Goal: Task Accomplishment & Management: Complete application form

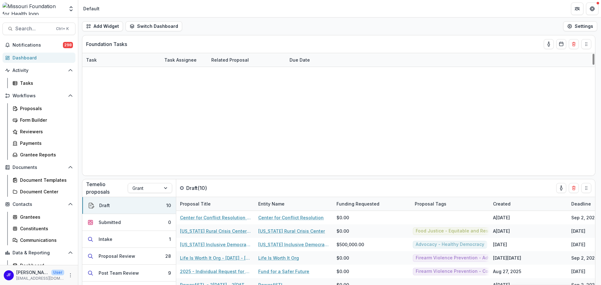
scroll to position [782, 0]
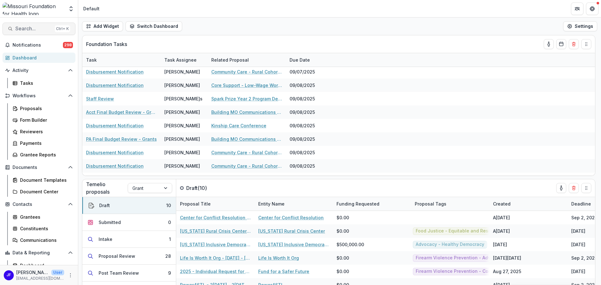
click at [30, 29] on span "Search..." at bounding box center [33, 29] width 37 height 6
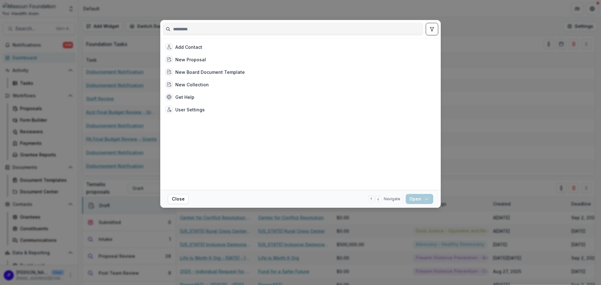
click at [194, 31] on input at bounding box center [293, 29] width 260 height 10
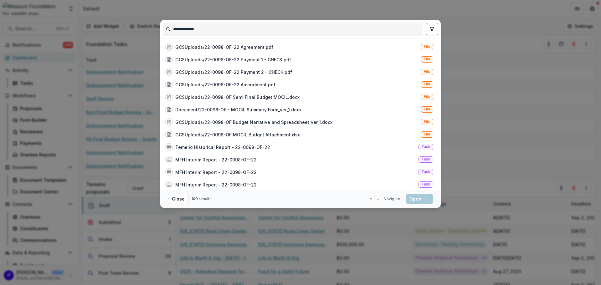
type input "**********"
click at [433, 29] on icon "toggle filters" at bounding box center [431, 29] width 3 height 4
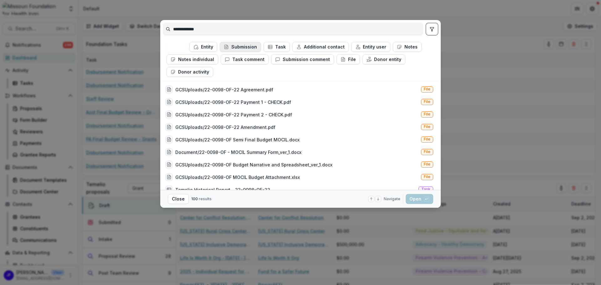
click at [242, 45] on button "Submission" at bounding box center [240, 47] width 41 height 10
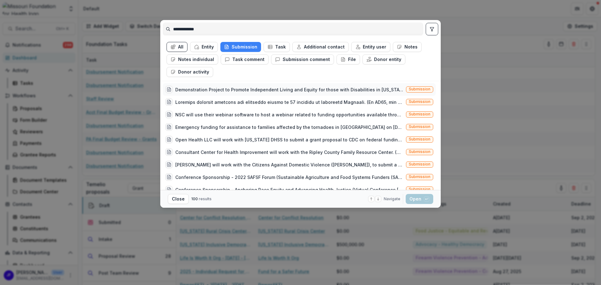
click at [280, 90] on div "Demonstration Project to Promote Independent Living and Equity for those with D…" at bounding box center [289, 89] width 228 height 7
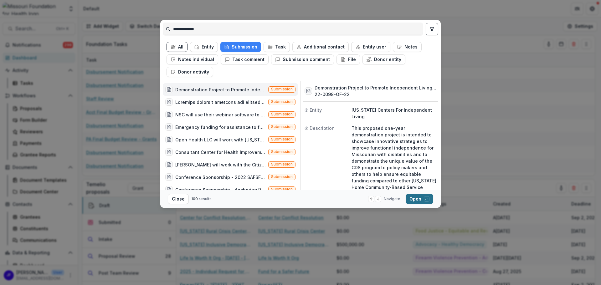
click at [412, 198] on button "Open with enter key" at bounding box center [420, 199] width 28 height 10
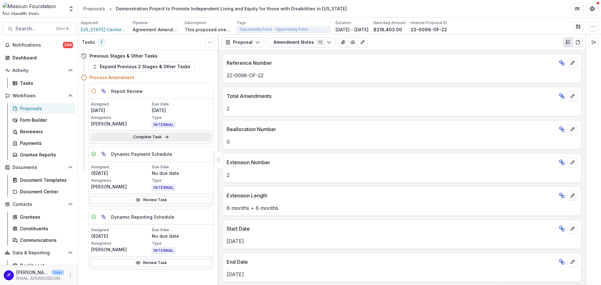
click at [182, 137] on link "Complete Task" at bounding box center [151, 137] width 120 height 8
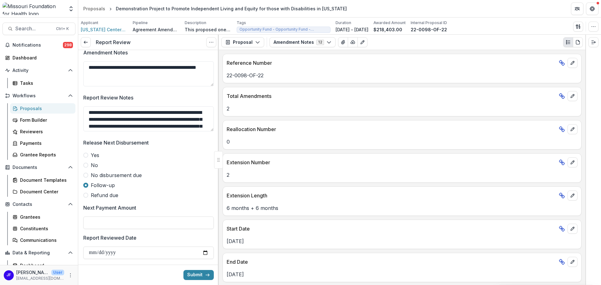
scroll to position [464, 0]
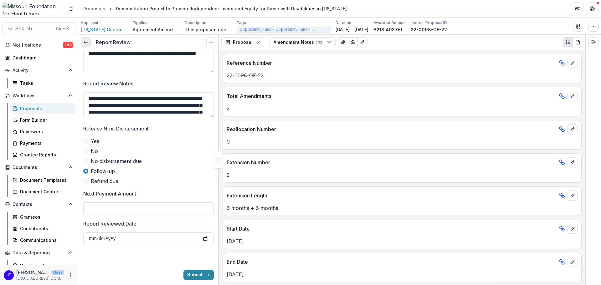
click at [88, 43] on icon at bounding box center [85, 42] width 5 height 5
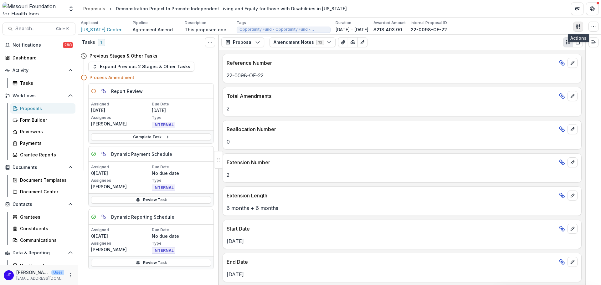
click at [578, 25] on icon "button" at bounding box center [578, 26] width 5 height 5
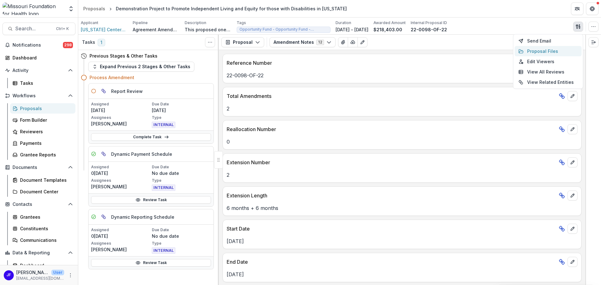
click at [531, 51] on button "Proposal Files" at bounding box center [547, 51] width 67 height 10
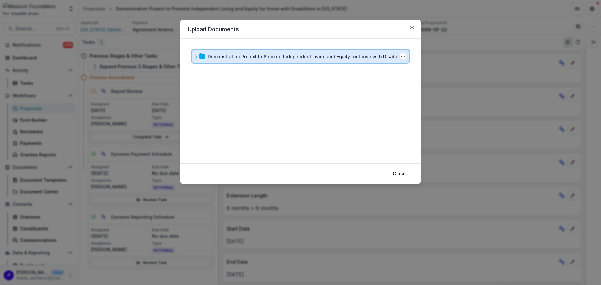
click at [194, 56] on div "Demonstration Project to Promote Independent Living and Equity for those with D…" at bounding box center [301, 56] width 218 height 13
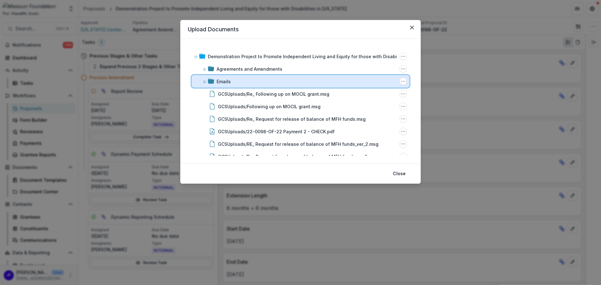
click at [205, 81] on icon at bounding box center [205, 82] width 2 height 3
click at [203, 83] on icon at bounding box center [205, 82] width 4 height 4
click at [203, 81] on icon at bounding box center [205, 82] width 4 height 4
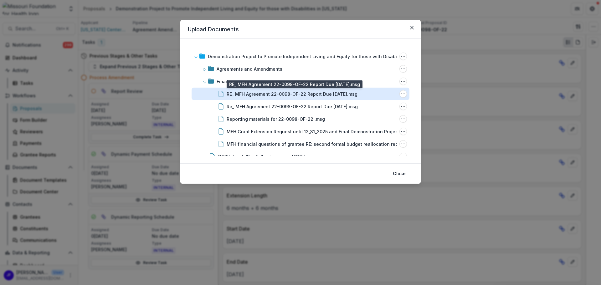
click at [352, 94] on div "RE_ MFH Agreement 22-0098-OF-22 Report Due [DATE].msg" at bounding box center [292, 94] width 131 height 7
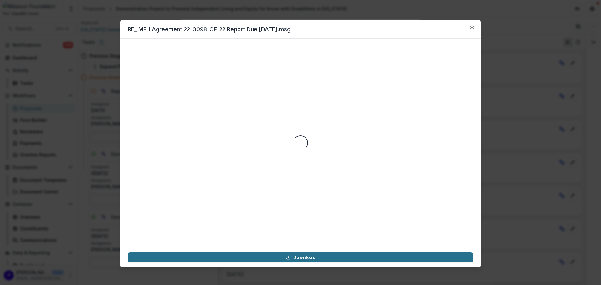
click at [308, 258] on link "Download" at bounding box center [301, 258] width 346 height 10
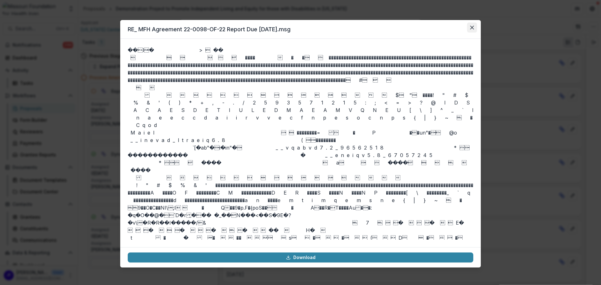
click at [473, 27] on icon "Close" at bounding box center [472, 28] width 4 height 4
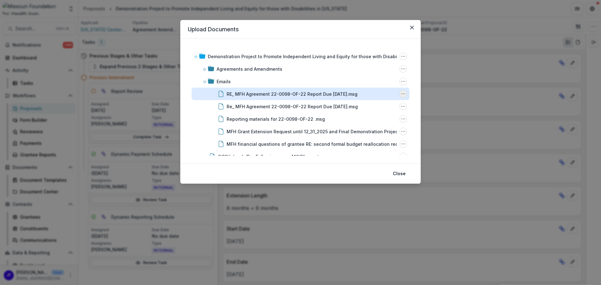
click at [402, 94] on icon "RE_ MFH Agreement 22-0098-OF-22 Report Due 2025-07-31.msg Options" at bounding box center [403, 93] width 5 height 5
click at [365, 128] on button "Rename" at bounding box center [371, 126] width 67 height 10
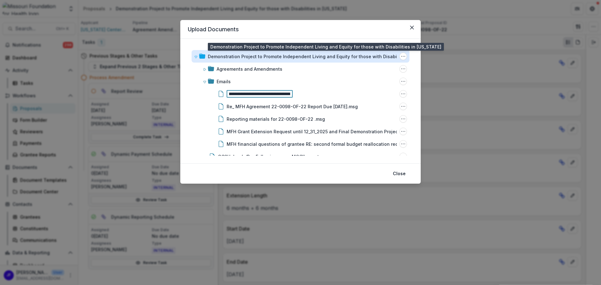
type input "**********"
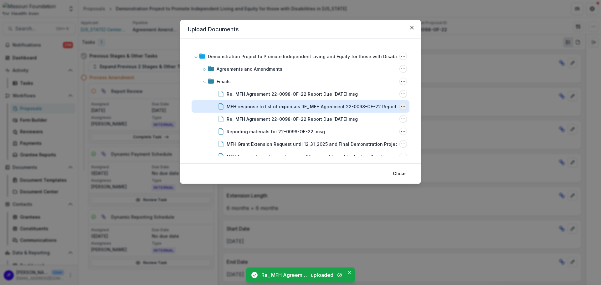
click at [401, 106] on icon "MFH response to list of expenses RE_ MFH Agreement 22-0098-OF-22 Report Due 202…" at bounding box center [403, 106] width 5 height 5
click at [364, 73] on button "Download" at bounding box center [371, 73] width 67 height 10
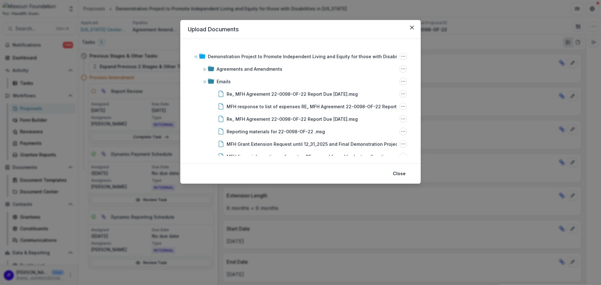
click at [389, 9] on div "Upload Documents Demonstration Project to Promote Independent Living and Equity…" at bounding box center [300, 142] width 601 height 285
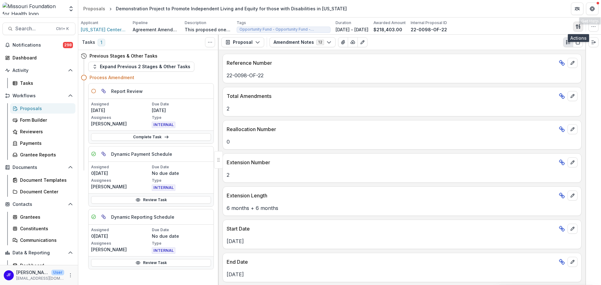
click at [580, 27] on icon "button" at bounding box center [579, 28] width 1 height 2
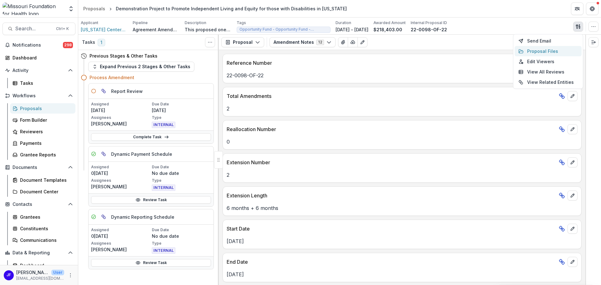
click at [544, 51] on button "Proposal Files" at bounding box center [547, 51] width 67 height 10
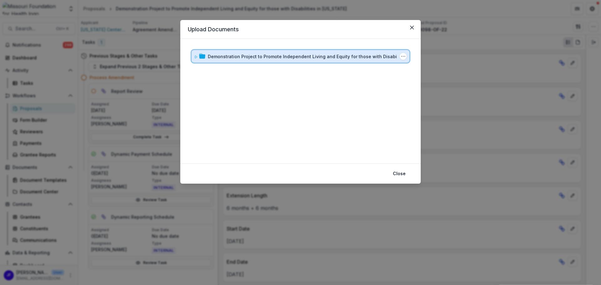
click at [195, 56] on icon at bounding box center [196, 57] width 4 height 4
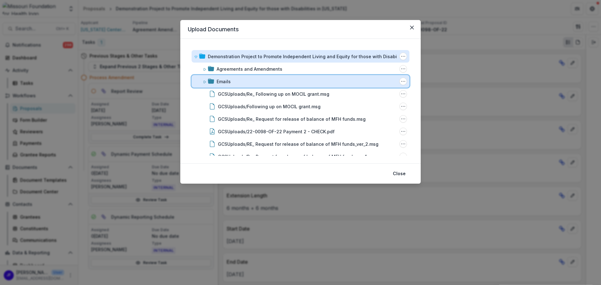
click at [203, 81] on icon at bounding box center [205, 82] width 4 height 4
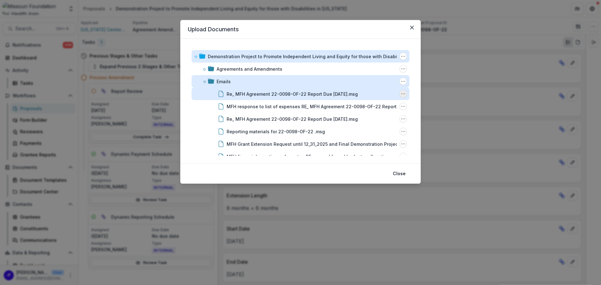
click at [403, 94] on circle "Re_ MFH Agreement 22-0098-OF-22 Report Due 2025-07-31.msg Options" at bounding box center [403, 94] width 0 height 0
click at [364, 115] on button "Download" at bounding box center [371, 116] width 67 height 10
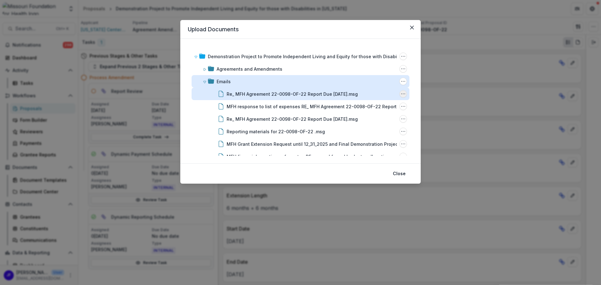
click at [402, 94] on icon "Re_ MFH Agreement 22-0098-OF-22 Report Due 2025-07-31.msg Options" at bounding box center [403, 93] width 5 height 5
click at [359, 127] on button "Rename" at bounding box center [371, 126] width 67 height 10
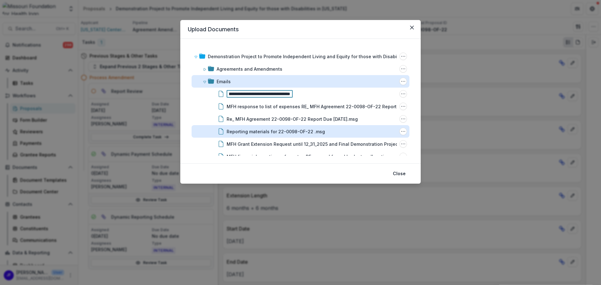
scroll to position [0, 0]
type input "**********"
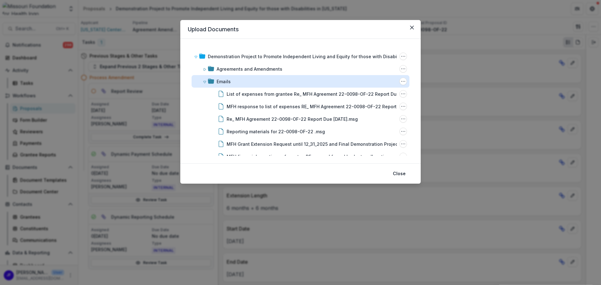
click at [399, 172] on button "Close" at bounding box center [399, 174] width 20 height 10
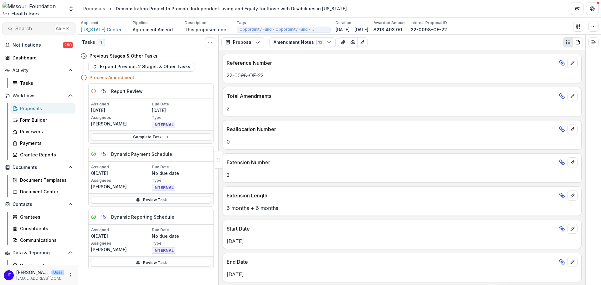
click at [23, 29] on span "Search..." at bounding box center [33, 29] width 37 height 6
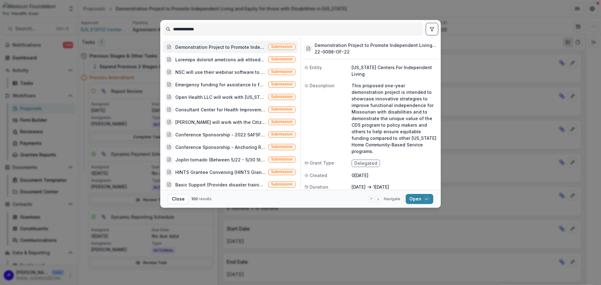
drag, startPoint x: 212, startPoint y: 30, endPoint x: 131, endPoint y: 31, distance: 82.0
click at [131, 31] on div "**********" at bounding box center [300, 142] width 601 height 285
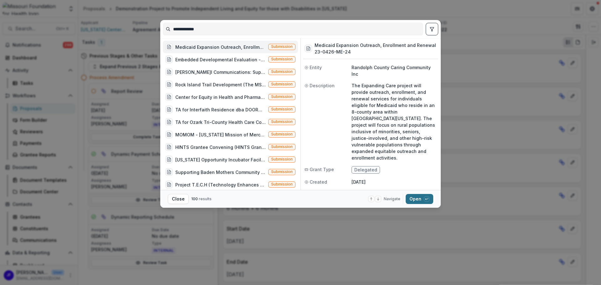
type input "**********"
click at [414, 199] on button "Open with enter key" at bounding box center [420, 199] width 28 height 10
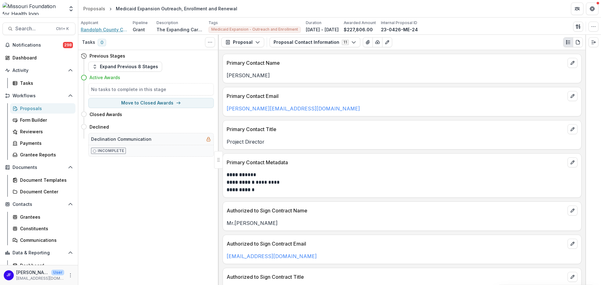
click at [113, 31] on span "Randolph County Caring Community Inc" at bounding box center [104, 29] width 47 height 7
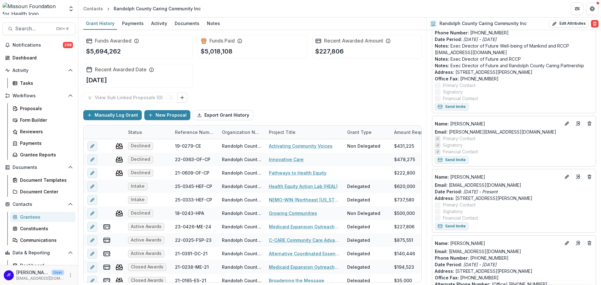
scroll to position [376, 0]
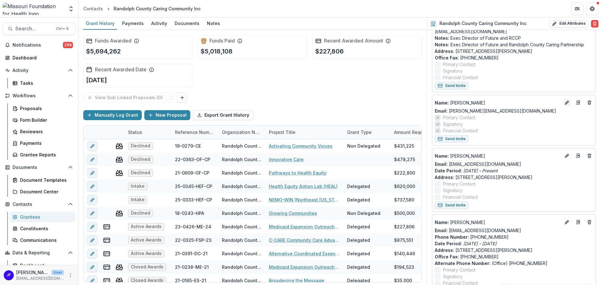
click at [566, 102] on icon "Edit" at bounding box center [566, 102] width 5 height 5
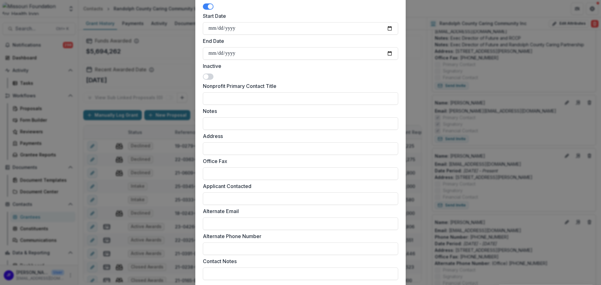
scroll to position [245, 0]
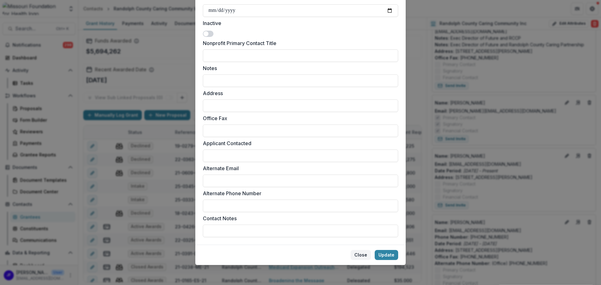
click at [362, 255] on button "Close" at bounding box center [361, 255] width 20 height 10
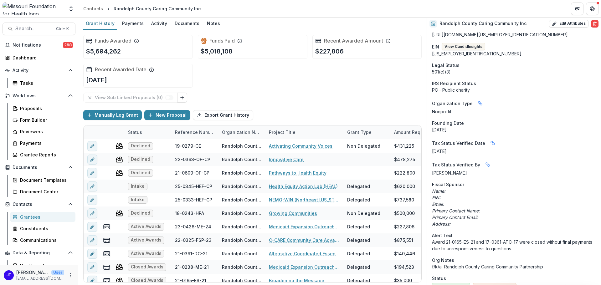
scroll to position [0, 0]
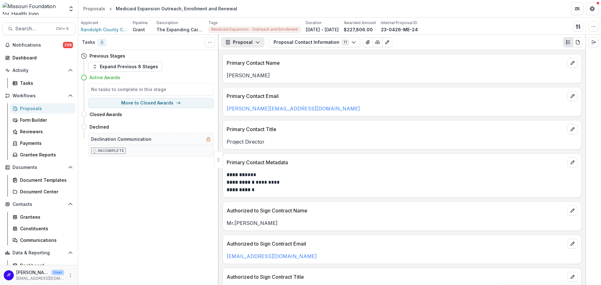
click at [256, 41] on icon "button" at bounding box center [257, 42] width 5 height 5
click at [250, 76] on div "Reports" at bounding box center [262, 77] width 57 height 7
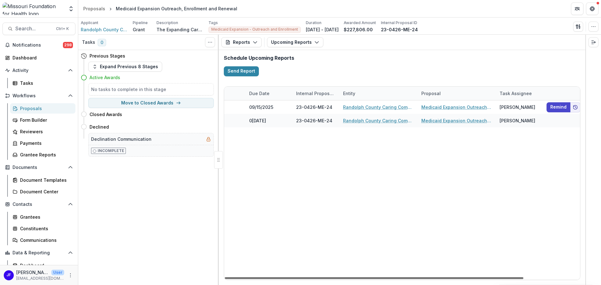
scroll to position [0, 67]
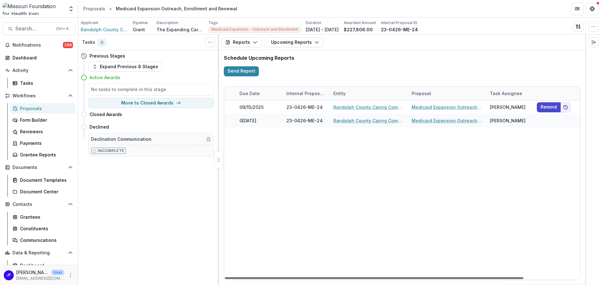
drag, startPoint x: 326, startPoint y: 278, endPoint x: 406, endPoint y: 279, distance: 80.1
click at [406, 279] on div at bounding box center [374, 278] width 299 height 2
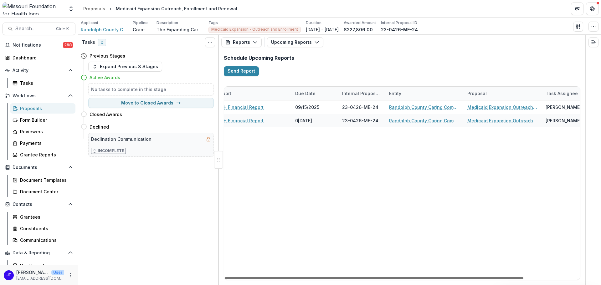
scroll to position [0, 0]
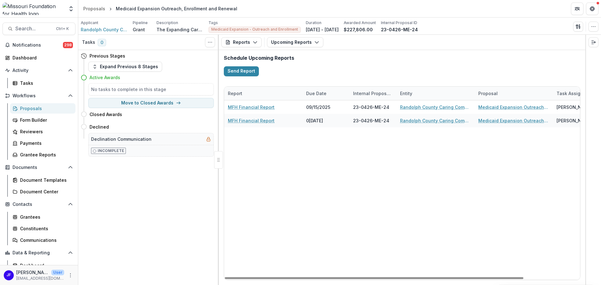
drag, startPoint x: 397, startPoint y: 278, endPoint x: 318, endPoint y: 241, distance: 87.8
click at [337, 277] on div at bounding box center [374, 278] width 299 height 2
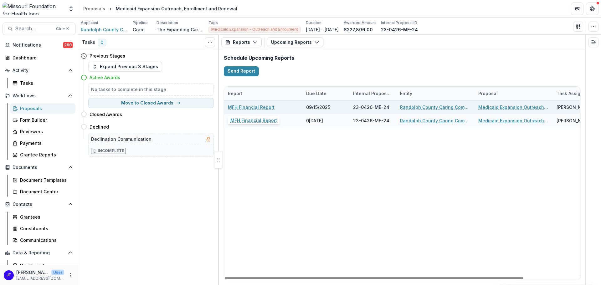
click at [264, 106] on link "MFH Financial Report" at bounding box center [251, 107] width 47 height 7
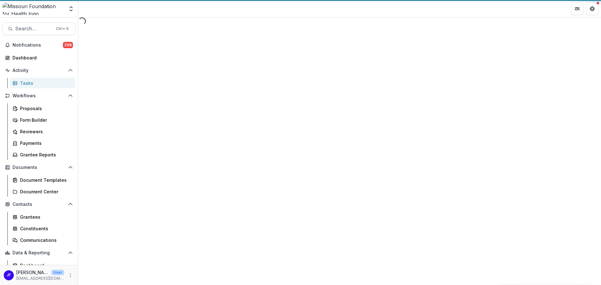
select select "********"
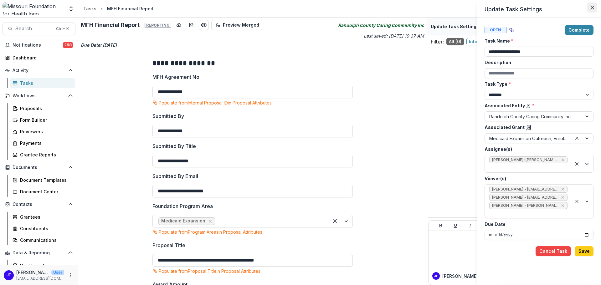
click at [592, 7] on icon "Close" at bounding box center [592, 8] width 4 height 4
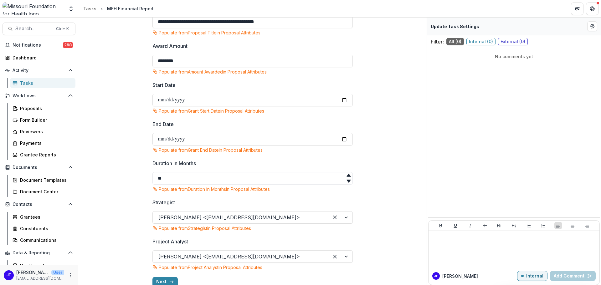
scroll to position [248, 0]
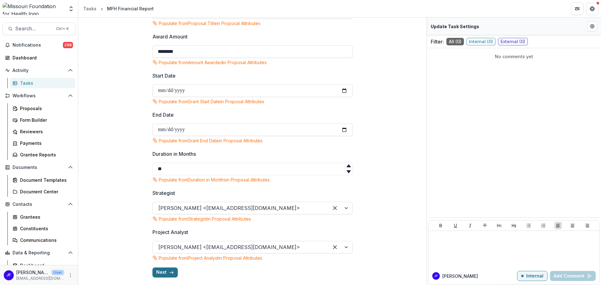
click at [156, 271] on button "Next" at bounding box center [164, 273] width 25 height 10
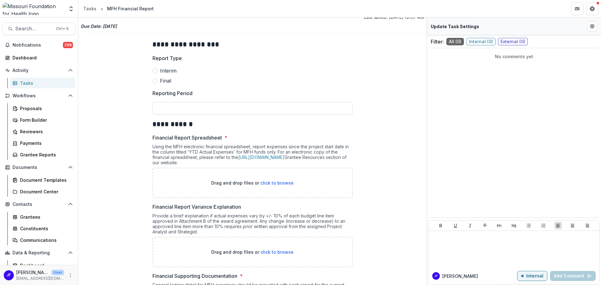
scroll to position [0, 0]
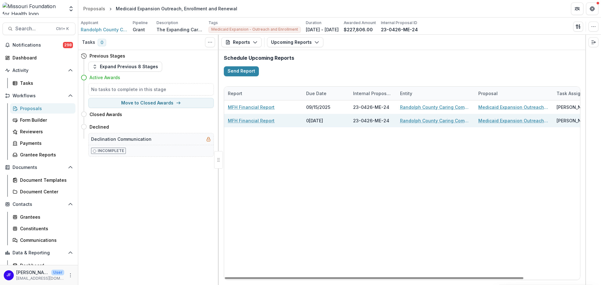
click at [259, 120] on link "MFH Financial Report" at bounding box center [251, 120] width 47 height 7
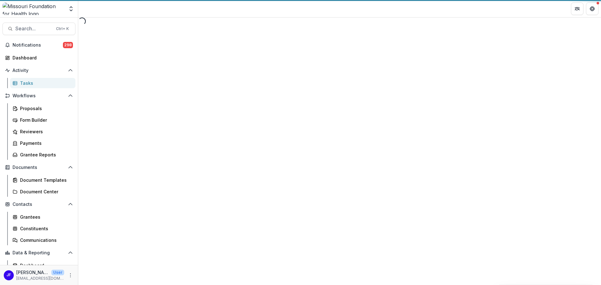
select select "********"
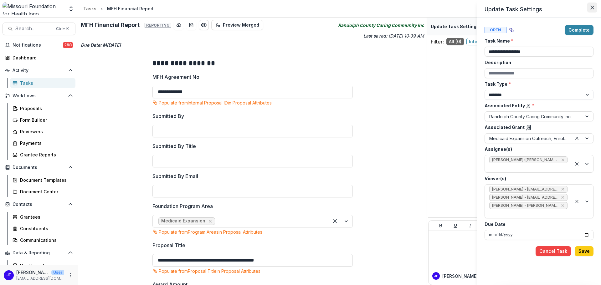
click at [591, 7] on icon "Close" at bounding box center [592, 8] width 4 height 4
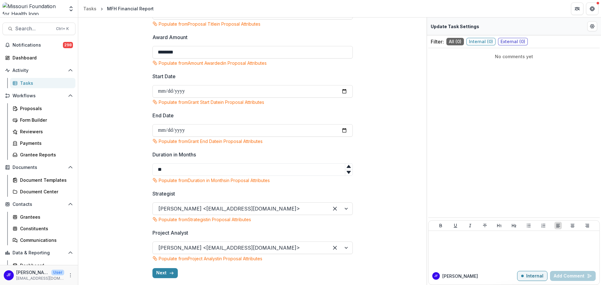
scroll to position [248, 0]
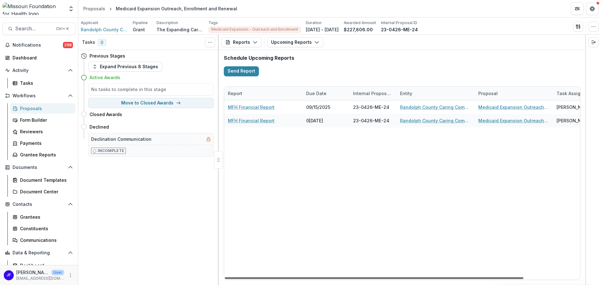
drag, startPoint x: 339, startPoint y: 279, endPoint x: 328, endPoint y: 280, distance: 10.8
click at [328, 279] on div at bounding box center [374, 278] width 299 height 2
drag, startPoint x: 324, startPoint y: 278, endPoint x: 214, endPoint y: 254, distance: 111.9
click at [306, 279] on div at bounding box center [374, 278] width 299 height 2
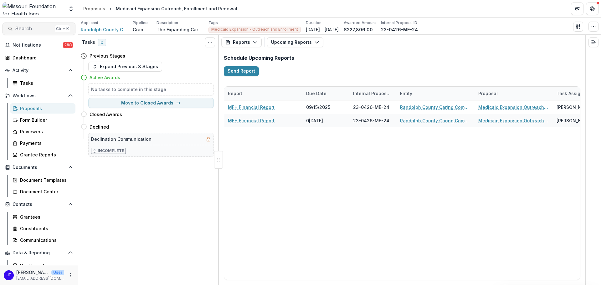
click at [20, 29] on span "Search..." at bounding box center [33, 29] width 37 height 6
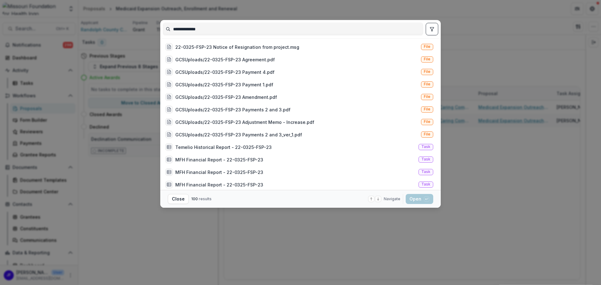
type input "**********"
click at [431, 30] on icon "toggle filters" at bounding box center [431, 29] width 3 height 4
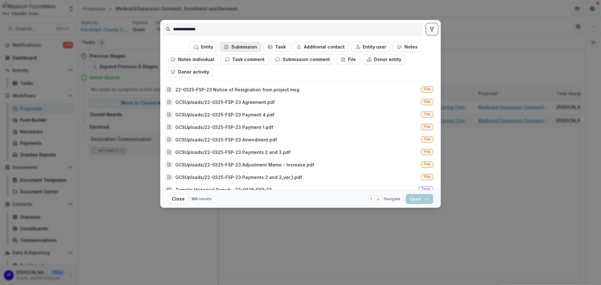
click at [248, 48] on button "Submission" at bounding box center [240, 47] width 41 height 10
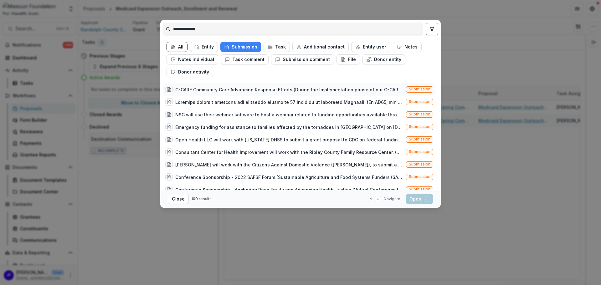
click at [279, 90] on div "C-CARE Community Care Advancing Response Efforts (During the Implementation pha…" at bounding box center [289, 89] width 228 height 7
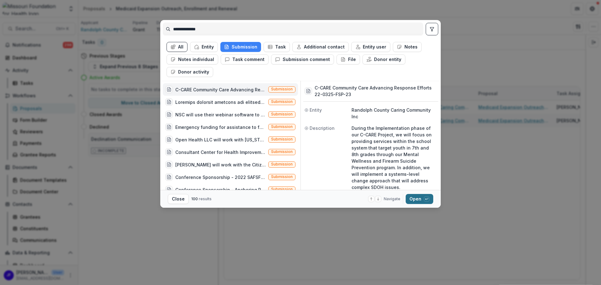
click at [413, 197] on button "Open with enter key" at bounding box center [420, 199] width 28 height 10
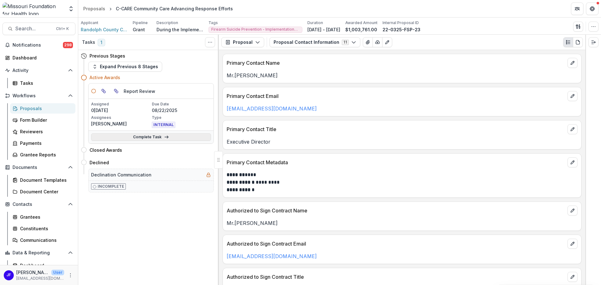
click at [150, 137] on link "Complete Task" at bounding box center [151, 137] width 120 height 8
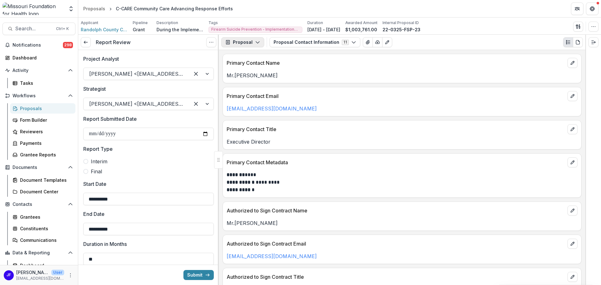
click at [255, 41] on icon "button" at bounding box center [257, 42] width 5 height 5
click at [245, 78] on div "Reports" at bounding box center [262, 77] width 57 height 7
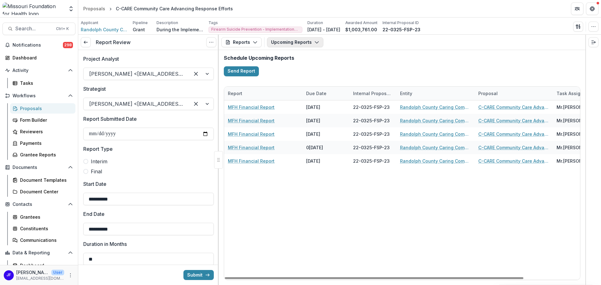
click at [293, 43] on button "Upcoming Reports" at bounding box center [295, 42] width 56 height 10
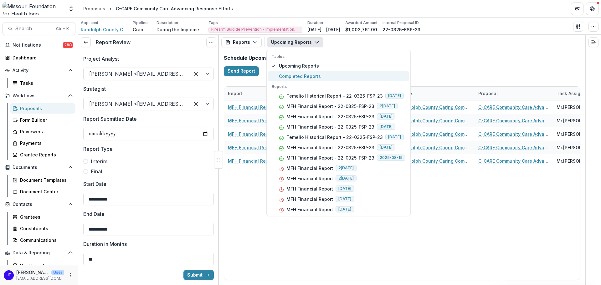
click at [297, 72] on button "Completed Reports" at bounding box center [338, 76] width 141 height 10
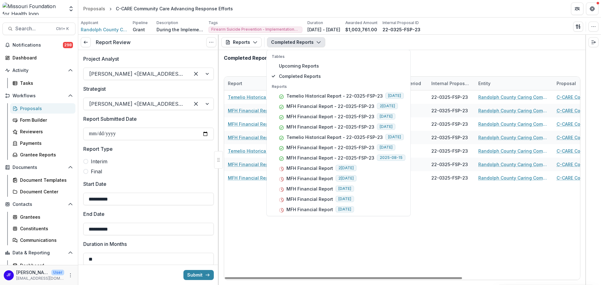
click at [376, 248] on div "Temelio Historical Report - 22-0325-FSP-23 0[DATE] 22-0325-FSP-23 [GEOGRAPHIC_D…" at bounding box center [490, 184] width 532 height 189
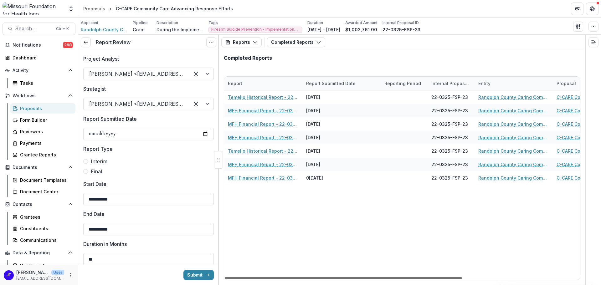
drag, startPoint x: 352, startPoint y: 279, endPoint x: 342, endPoint y: 280, distance: 9.5
click at [342, 279] on div at bounding box center [343, 278] width 237 height 2
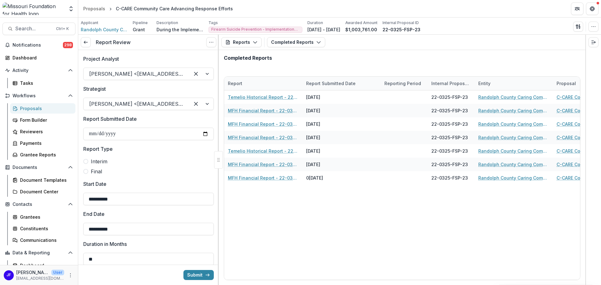
click at [85, 160] on span at bounding box center [85, 161] width 5 height 5
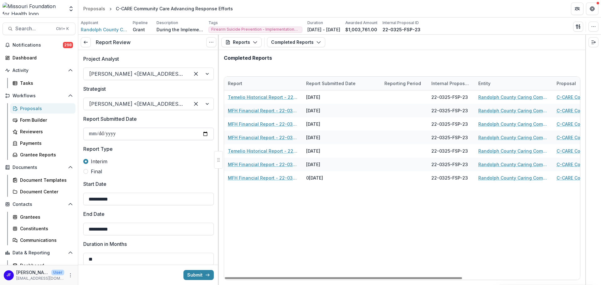
click at [203, 132] on input "Report Submitted Date" at bounding box center [148, 134] width 131 height 13
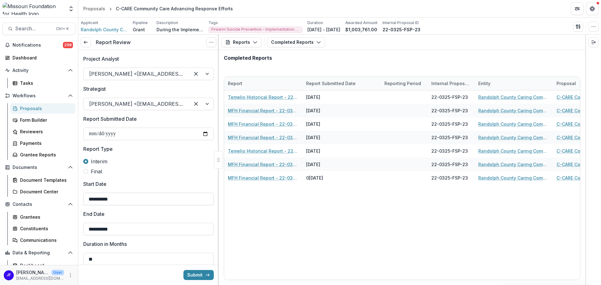
type input "**********"
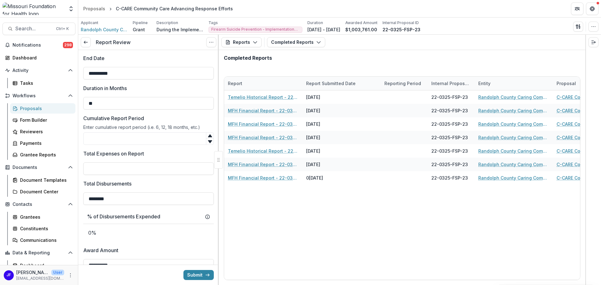
scroll to position [156, 0]
click at [140, 139] on input "Cumulative Report Period" at bounding box center [148, 138] width 131 height 13
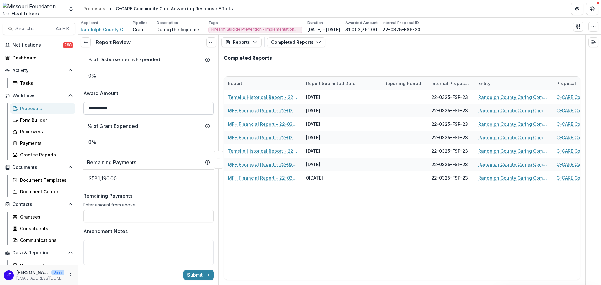
scroll to position [250, 0]
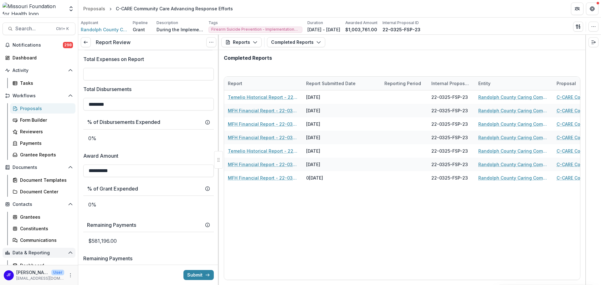
type input "**"
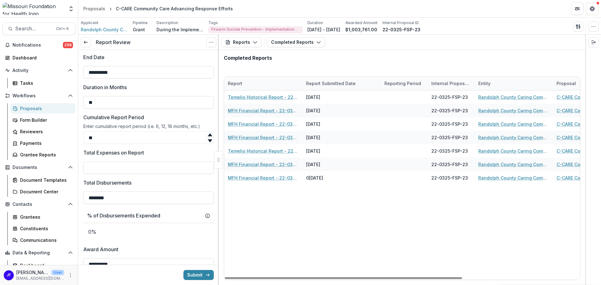
scroll to position [156, 0]
click at [121, 164] on input "Total Expenses on Report" at bounding box center [148, 168] width 131 height 13
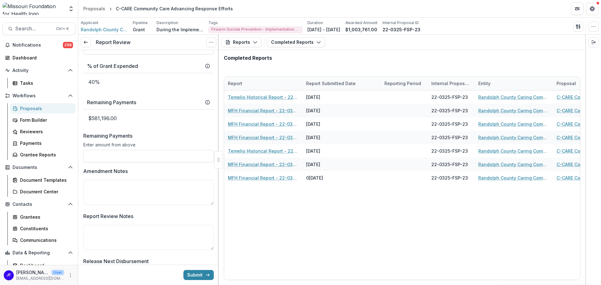
scroll to position [376, 0]
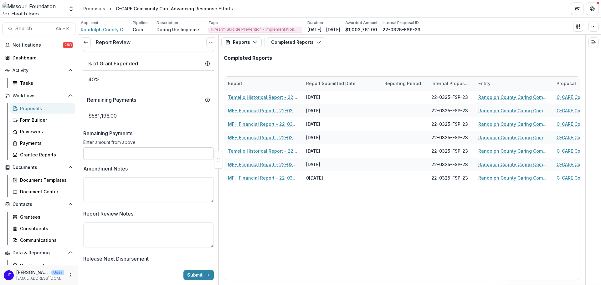
type input "********"
click at [121, 156] on input "Remaining Payments" at bounding box center [148, 153] width 131 height 13
type input "********"
click at [118, 192] on textarea "Amendment Notes" at bounding box center [148, 189] width 131 height 25
click at [118, 232] on textarea "Report Review Notes" at bounding box center [148, 235] width 131 height 25
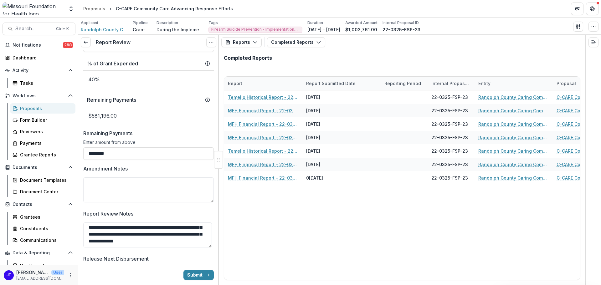
scroll to position [438, 0]
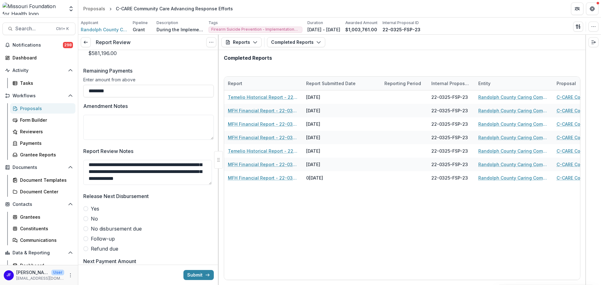
type textarea "**********"
click at [85, 209] on span at bounding box center [85, 208] width 5 height 5
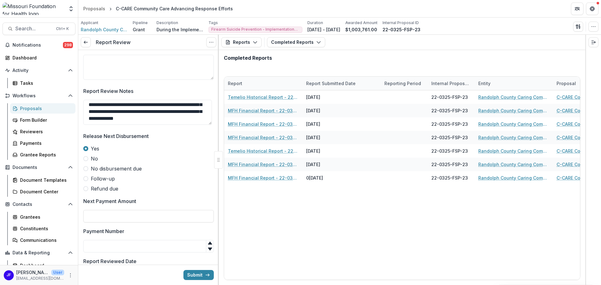
scroll to position [501, 0]
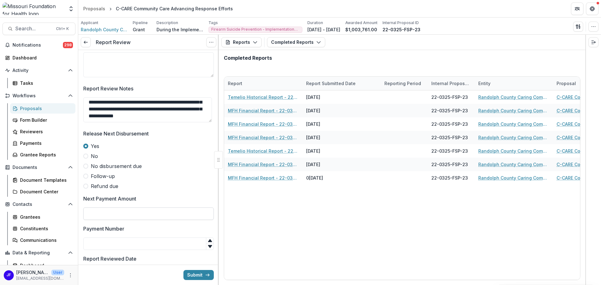
click at [102, 216] on input "Next Payment Amount" at bounding box center [148, 213] width 131 height 13
type input "********"
click at [115, 243] on input "Payment Number" at bounding box center [148, 244] width 131 height 13
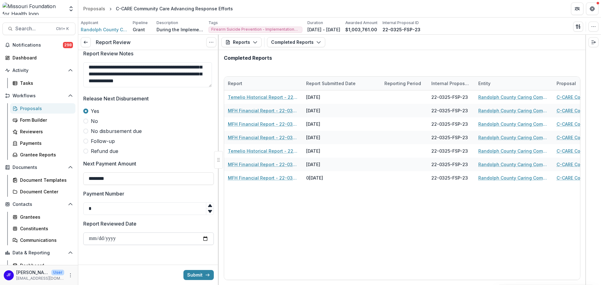
scroll to position [536, 0]
type input "*"
click at [204, 238] on input "Report Reviewed Date" at bounding box center [148, 238] width 131 height 13
type input "**********"
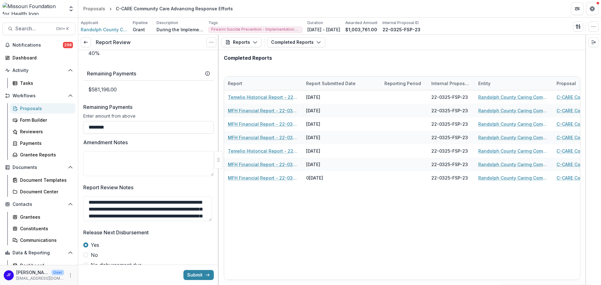
scroll to position [407, 0]
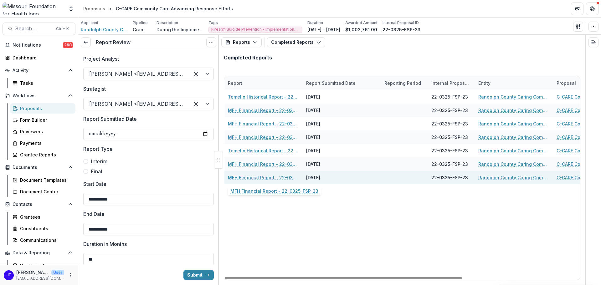
click at [266, 177] on link "MFH Financial Report - 22-0325-FSP-23" at bounding box center [263, 177] width 71 height 7
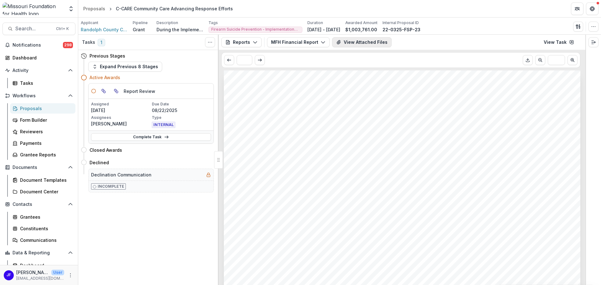
click at [373, 43] on button "View Attached Files" at bounding box center [361, 42] width 59 height 10
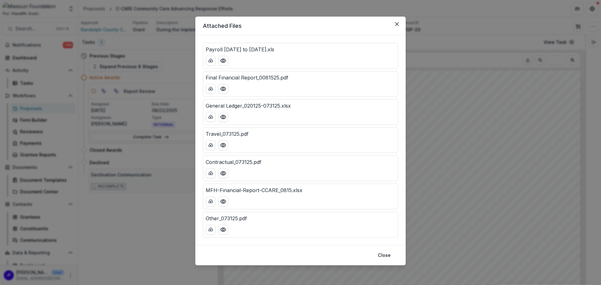
scroll to position [4, 0]
click at [209, 199] on icon "download-button" at bounding box center [211, 200] width 4 height 3
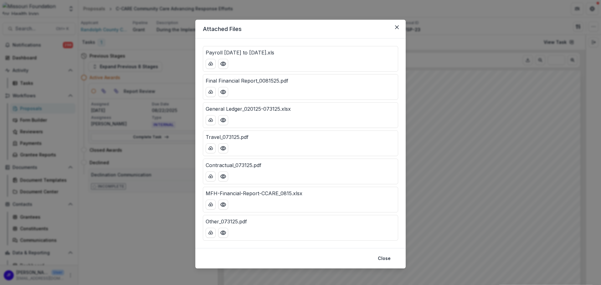
scroll to position [0, 0]
click at [209, 92] on icon "download-button" at bounding box center [210, 92] width 5 height 5
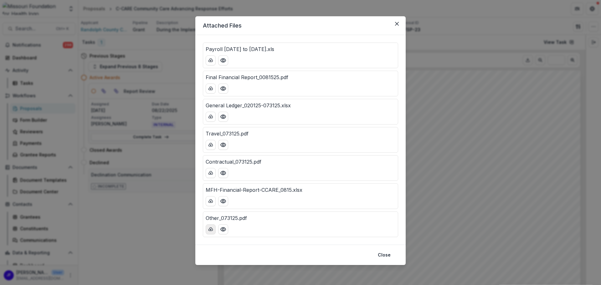
click at [208, 228] on icon "download-button" at bounding box center [210, 229] width 5 height 5
click at [210, 171] on icon "download-button" at bounding box center [210, 173] width 5 height 5
click at [208, 144] on icon "download-button" at bounding box center [210, 144] width 5 height 5
click at [211, 116] on icon "download-button" at bounding box center [210, 116] width 5 height 5
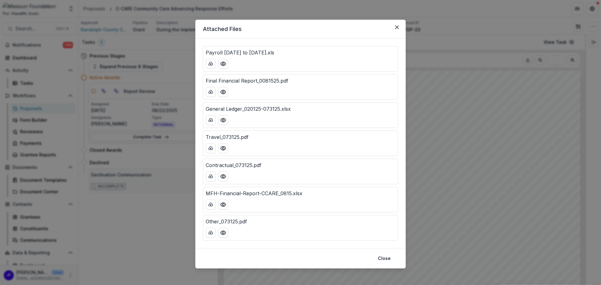
scroll to position [0, 0]
click at [395, 28] on icon "Close" at bounding box center [397, 28] width 4 height 4
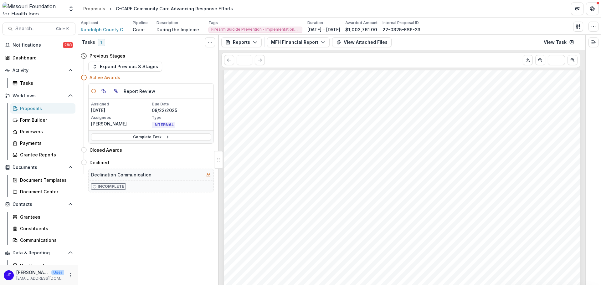
scroll to position [657, 0]
